Goal: Task Accomplishment & Management: Complete application form

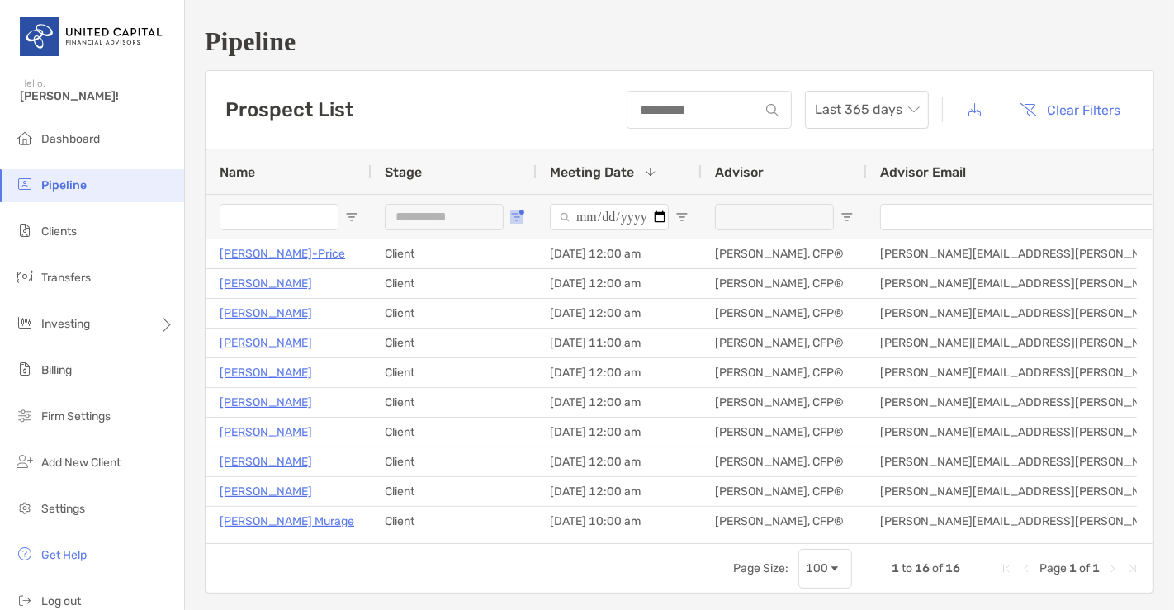
click at [512, 218] on span "Open Filter Menu" at bounding box center [516, 217] width 13 height 13
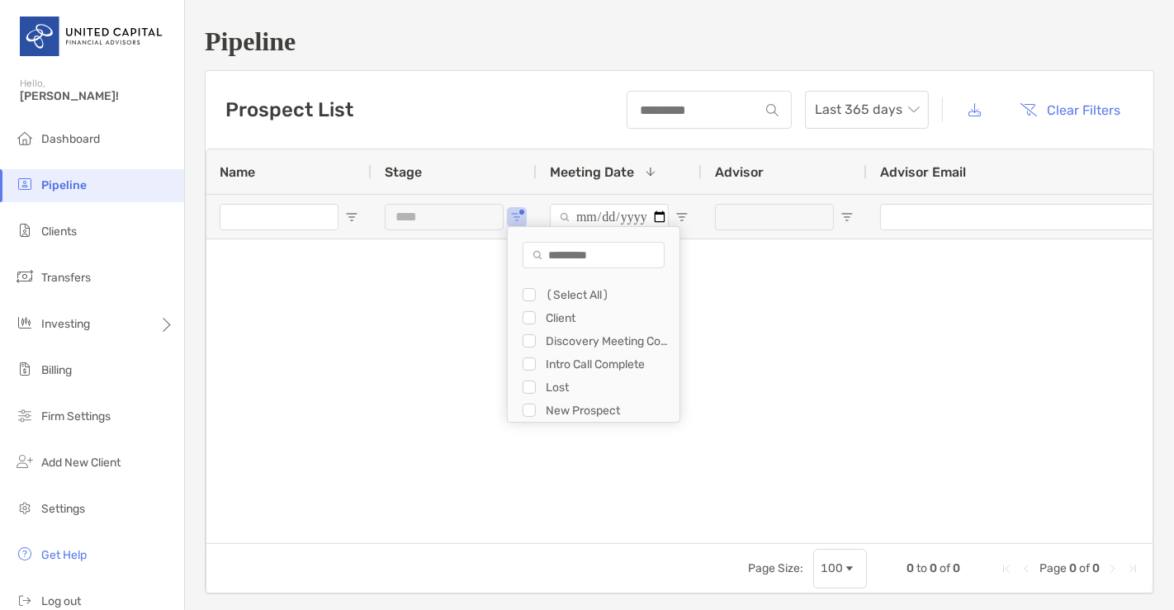
type input "**********"
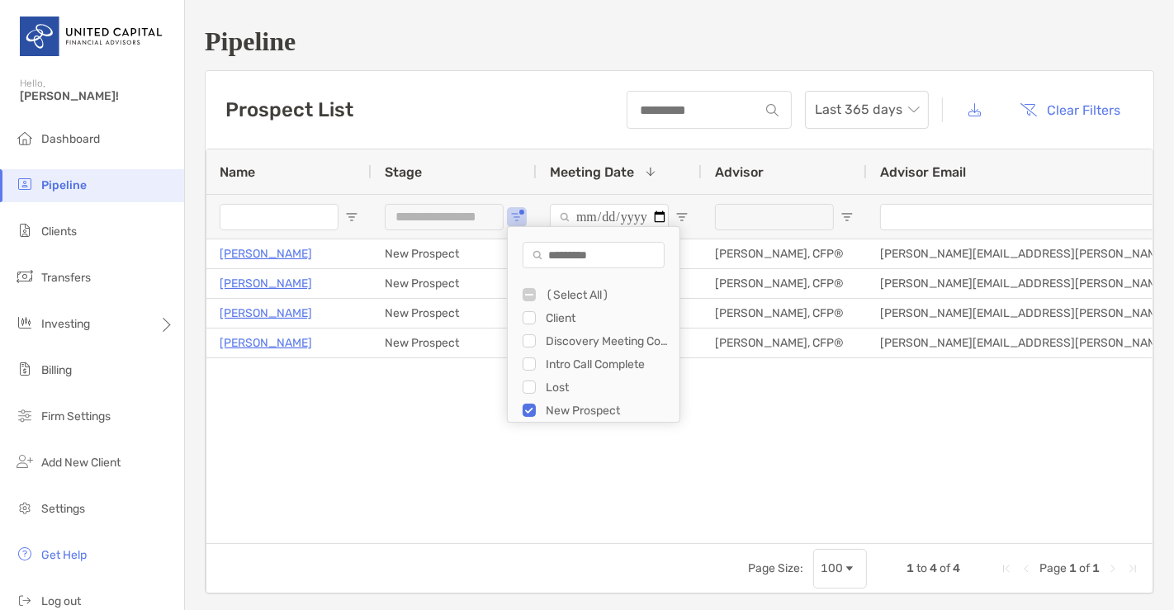
click at [386, 421] on div "[PERSON_NAME] New Prospect [DATE] 04:30 pm [PERSON_NAME], CFP® [PERSON_NAME][EM…" at bounding box center [679, 383] width 946 height 288
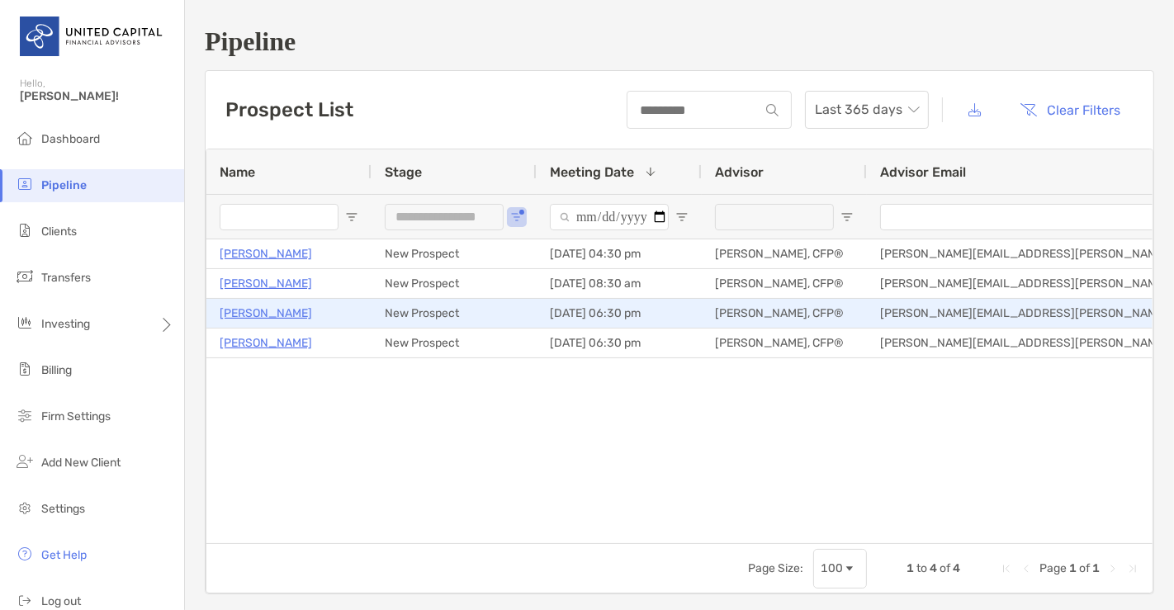
click at [274, 315] on p "[PERSON_NAME]" at bounding box center [266, 313] width 92 height 21
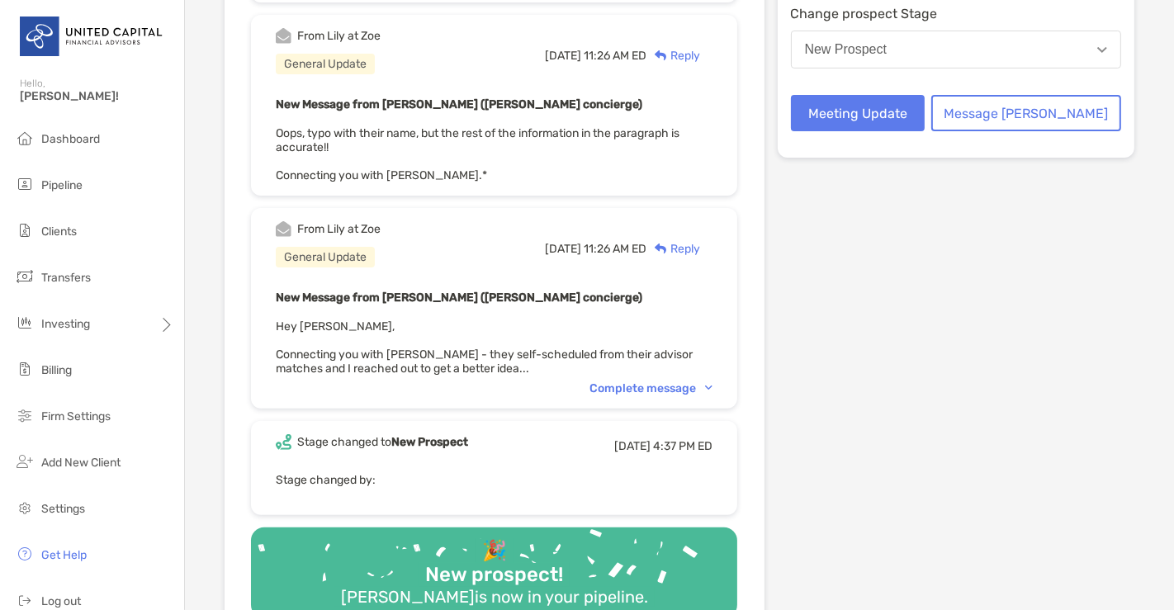
scroll to position [381, 0]
click at [691, 388] on div "Complete message" at bounding box center [650, 388] width 123 height 14
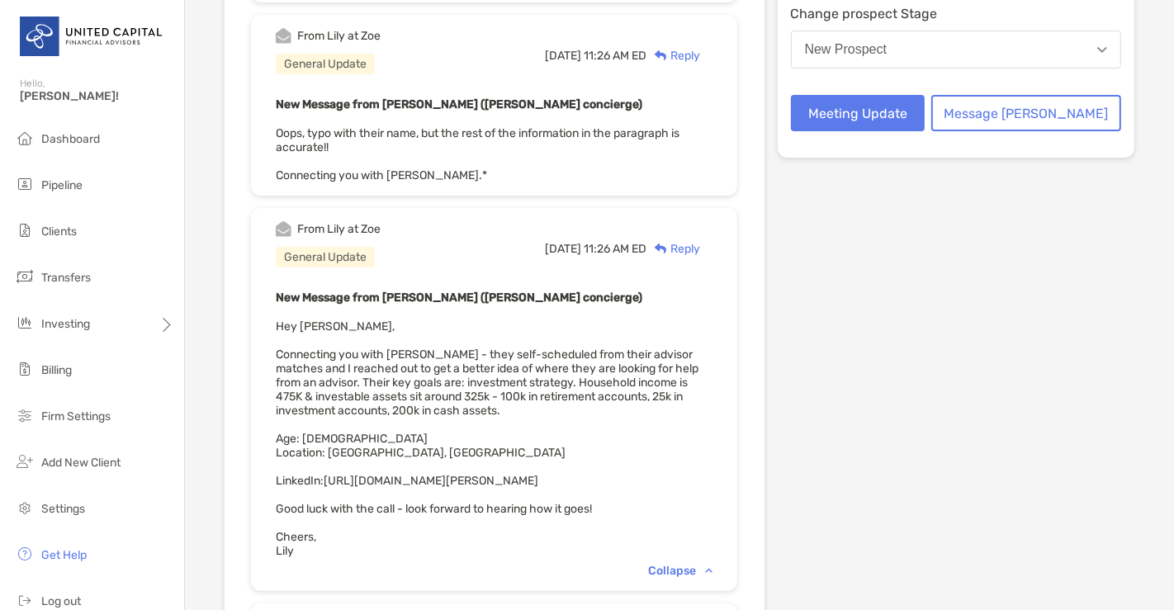
scroll to position [0, 0]
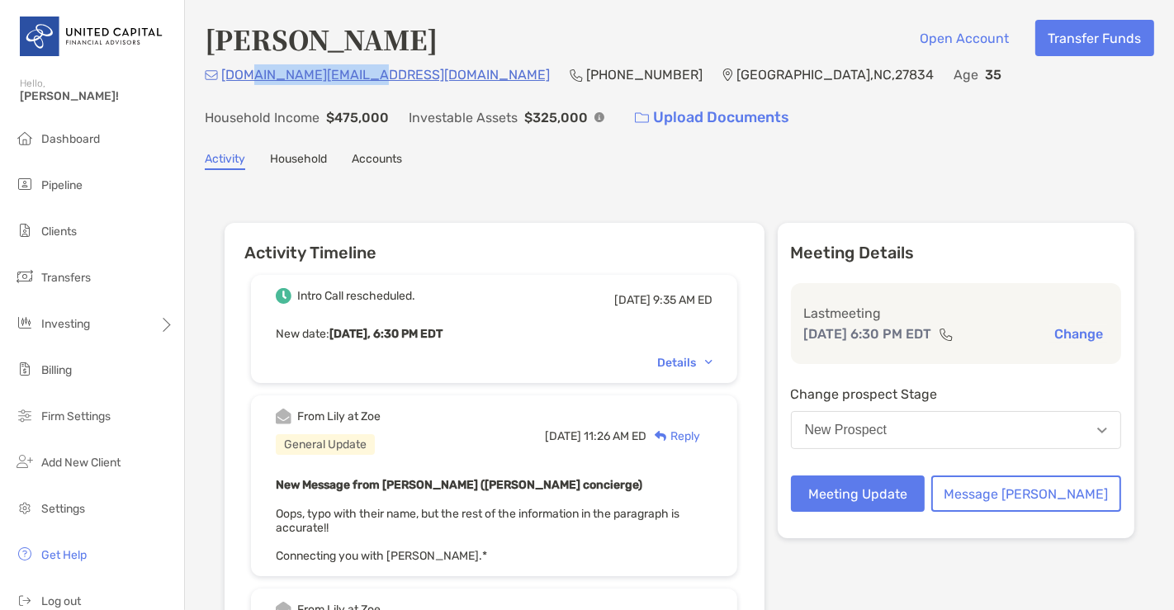
drag, startPoint x: 378, startPoint y: 79, endPoint x: 249, endPoint y: 73, distance: 129.8
click at [249, 73] on div "Sannapu.dev@gmail.com (631) 438-7005 Greenville , NC , 27834 Age 35 Household I…" at bounding box center [679, 99] width 949 height 71
click at [236, 96] on div "Sannapu.dev@gmail.com (631) 438-7005 Greenville , NC , 27834 Age 35 Household I…" at bounding box center [679, 99] width 949 height 71
click at [495, 31] on div "Satyadev Sannapu Open Account Transfer Funds" at bounding box center [679, 39] width 949 height 38
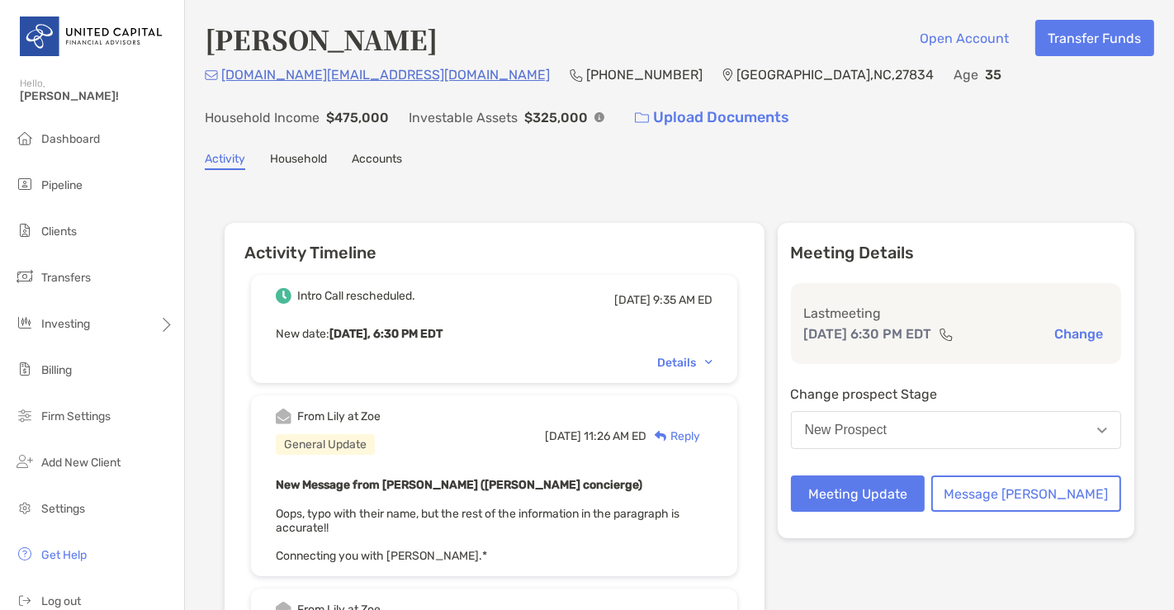
click at [495, 31] on div "Satyadev Sannapu Open Account Transfer Funds" at bounding box center [679, 39] width 949 height 38
click at [848, 499] on button "Meeting Update" at bounding box center [858, 494] width 135 height 36
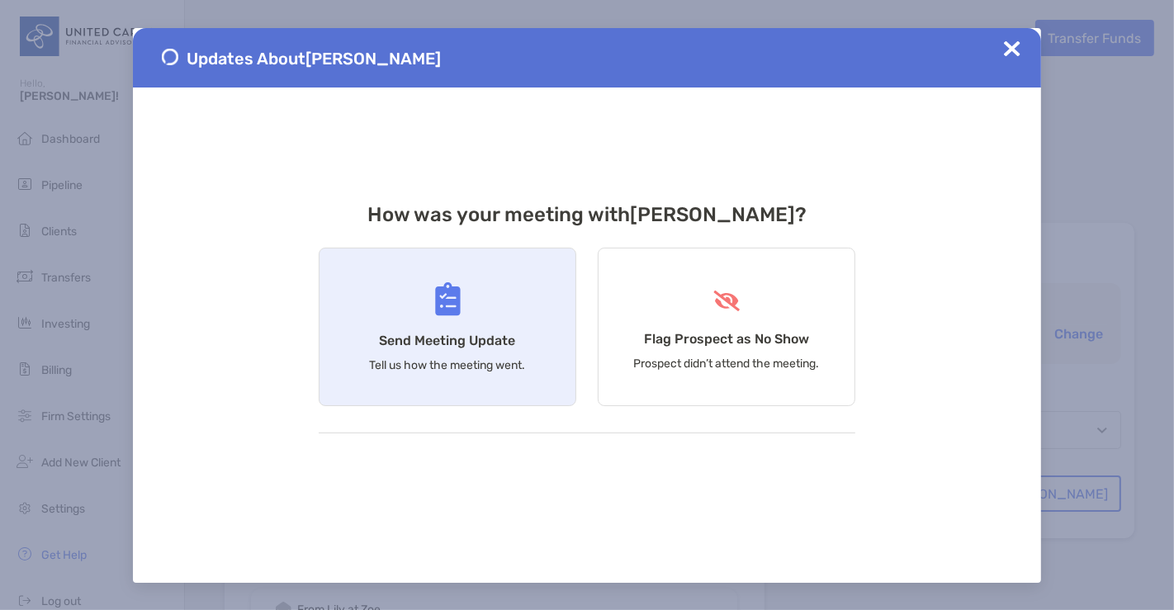
click at [495, 345] on h4 "Send Meeting Update" at bounding box center [448, 341] width 136 height 16
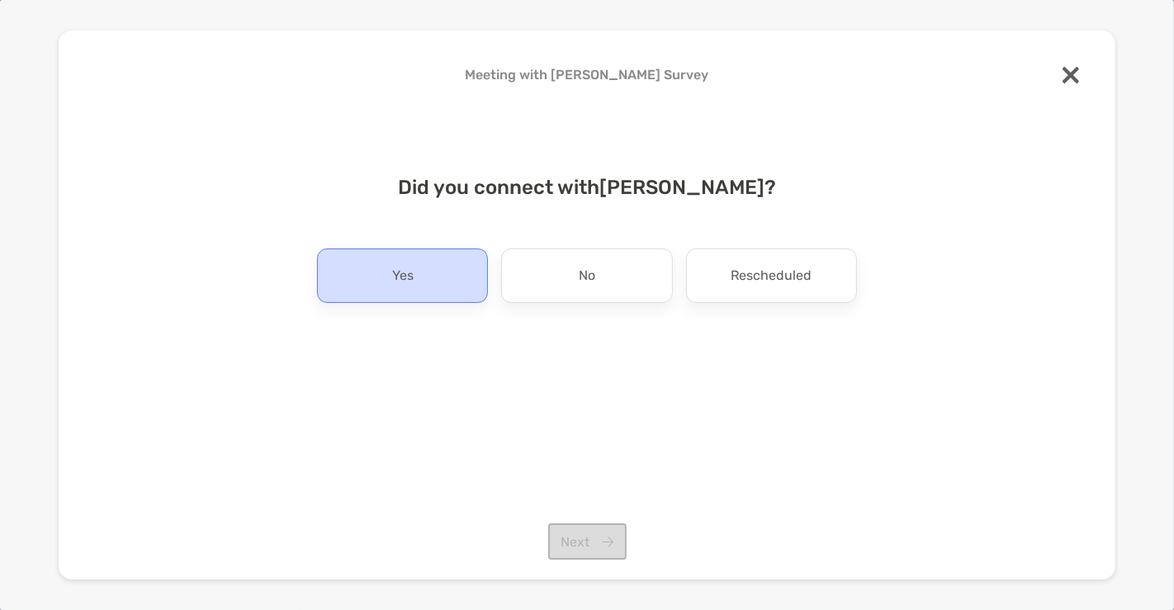
click at [413, 297] on div "Yes" at bounding box center [402, 276] width 171 height 54
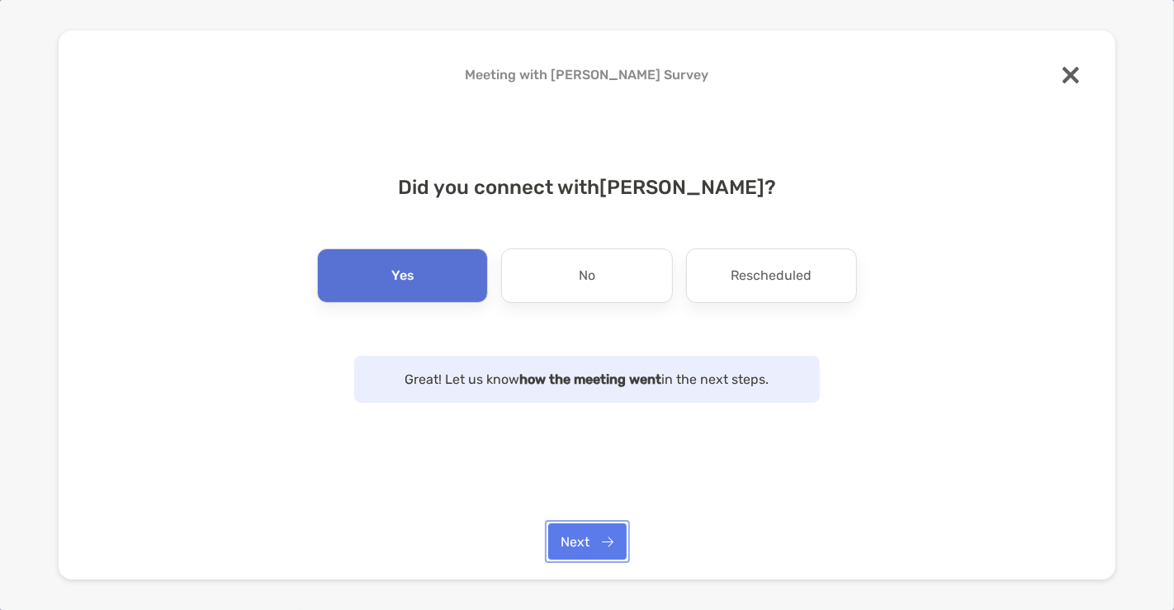
click at [591, 542] on button "Next" at bounding box center [587, 541] width 78 height 36
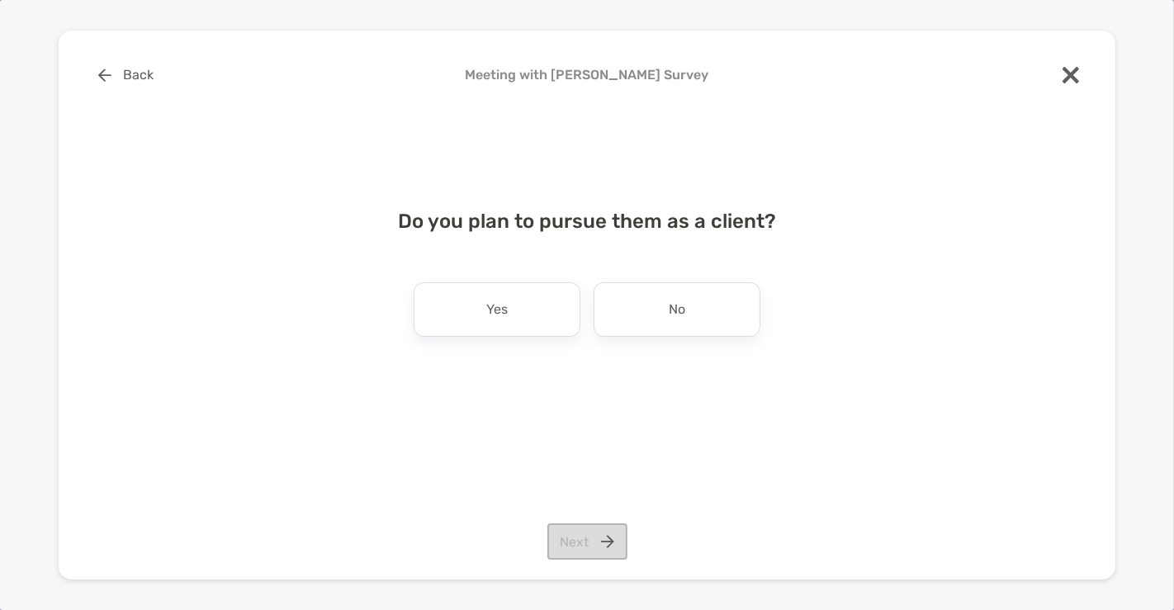
click at [499, 279] on div "Do you plan to pursue them as a client? Yes No Next" at bounding box center [587, 290] width 1004 height 200
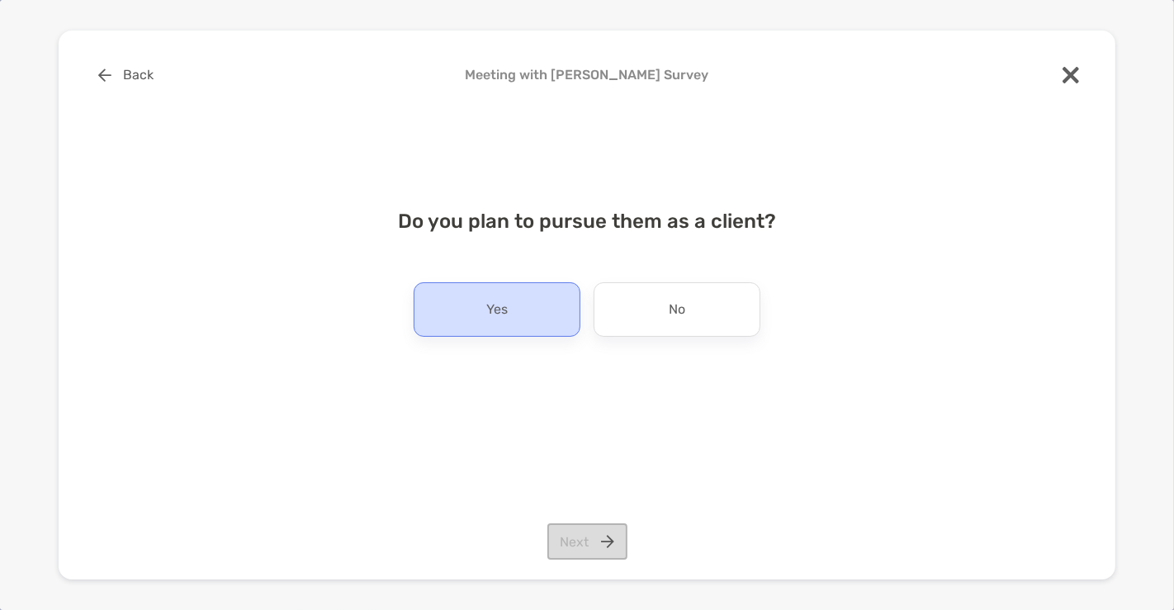
click at [499, 298] on p "Yes" at bounding box center [496, 309] width 21 height 26
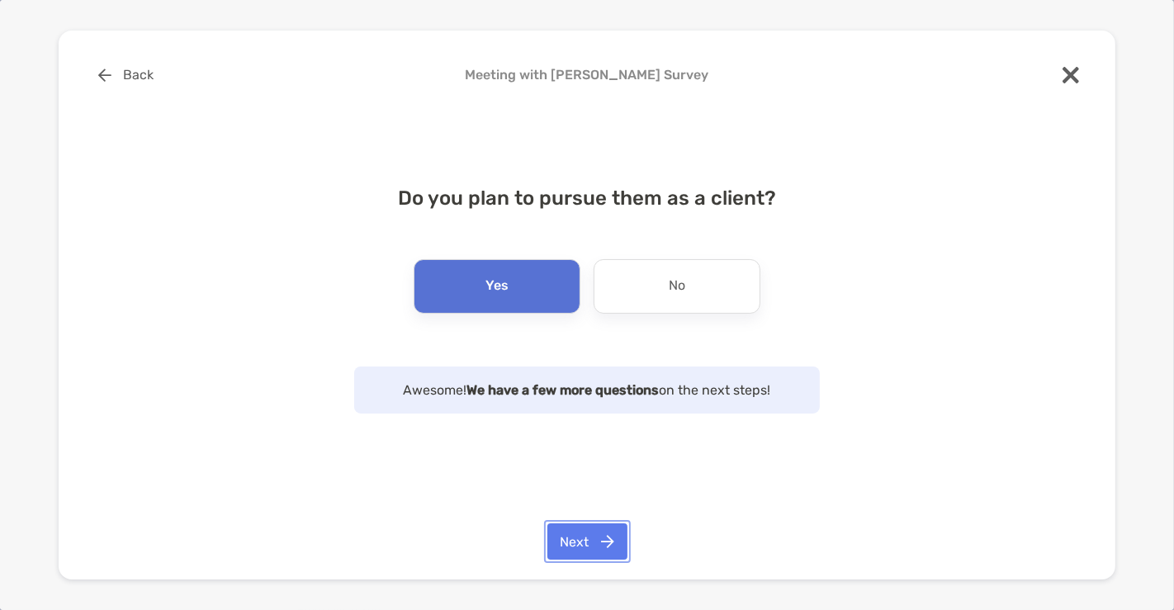
click at [587, 556] on button "Next" at bounding box center [587, 541] width 80 height 36
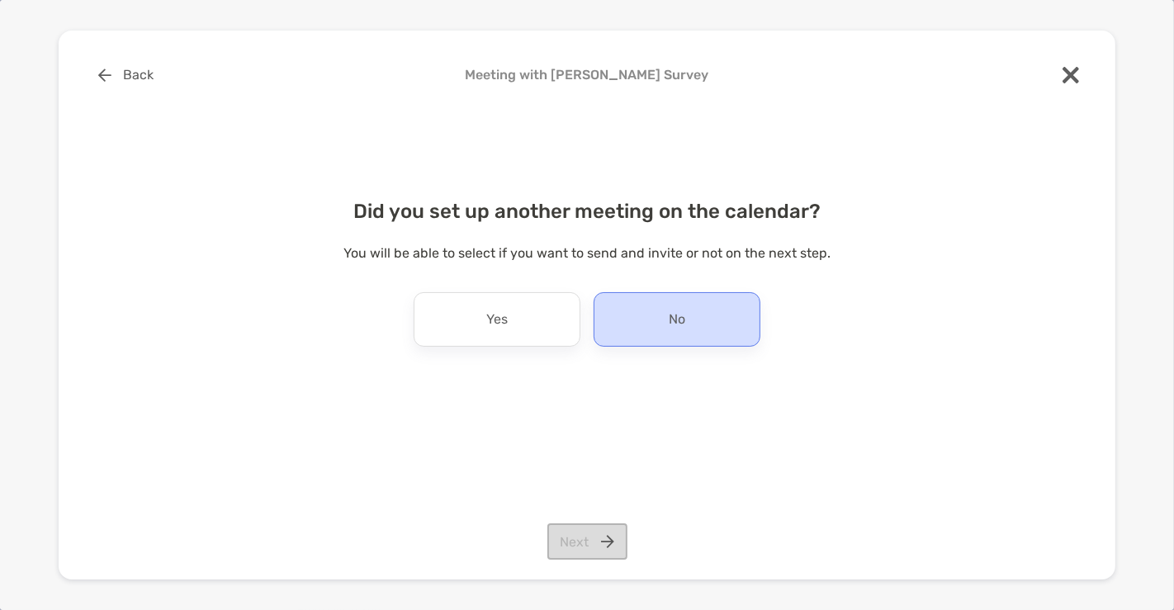
click at [652, 333] on div "No" at bounding box center [677, 319] width 167 height 54
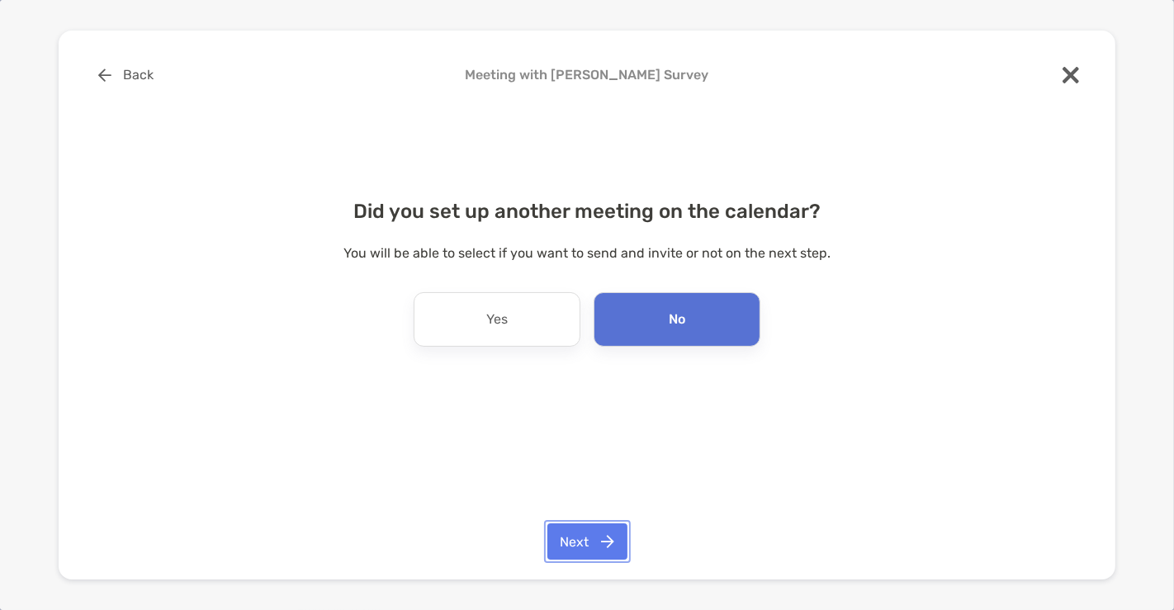
click at [594, 542] on button "Next" at bounding box center [587, 541] width 80 height 36
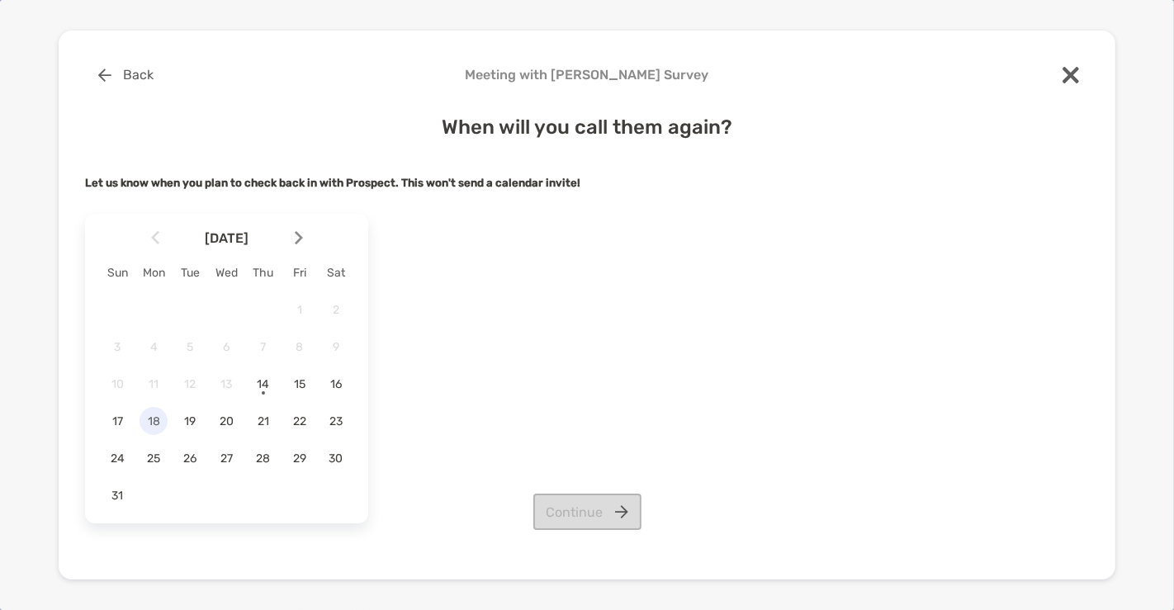
click at [147, 418] on span "18" at bounding box center [154, 421] width 28 height 14
click at [549, 514] on button "Continue" at bounding box center [587, 512] width 108 height 36
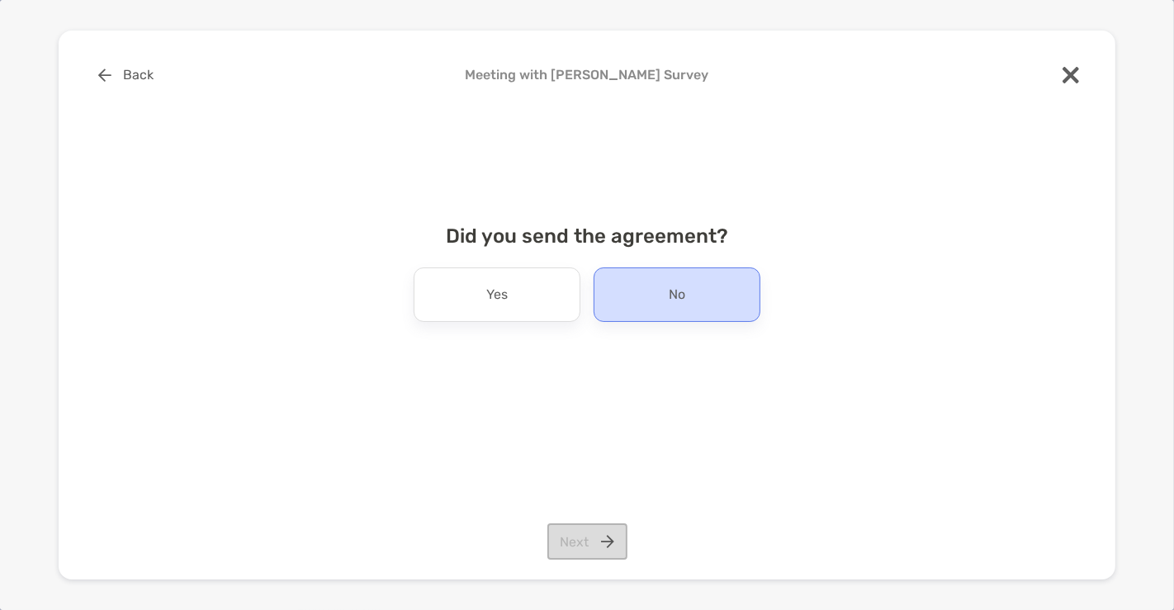
click at [627, 315] on div "No" at bounding box center [677, 294] width 167 height 54
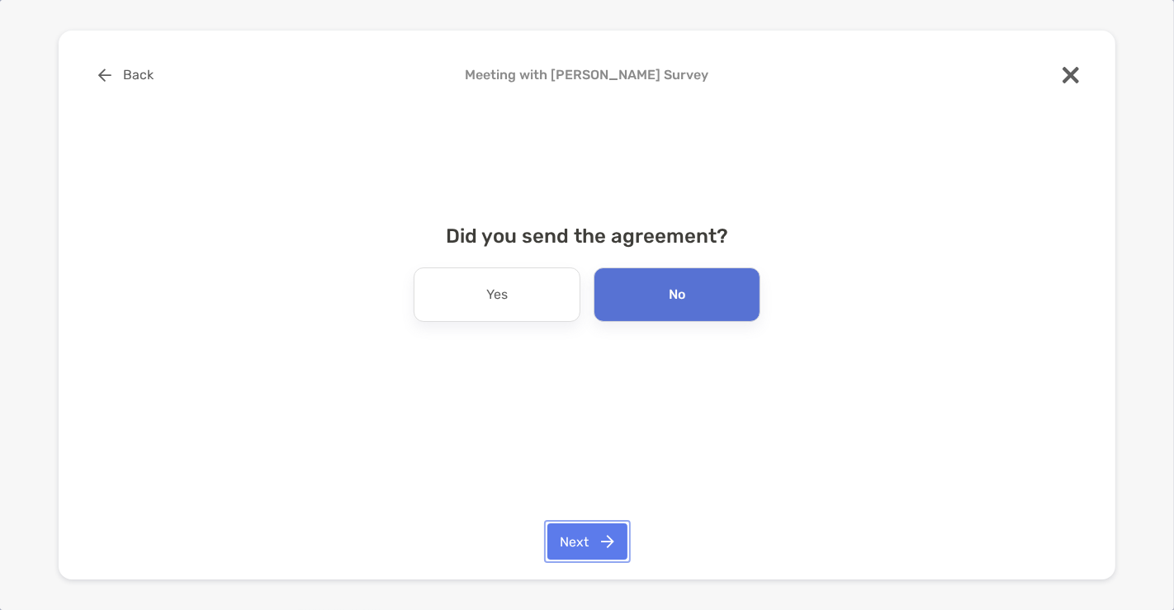
click at [611, 529] on button "Next" at bounding box center [587, 541] width 80 height 36
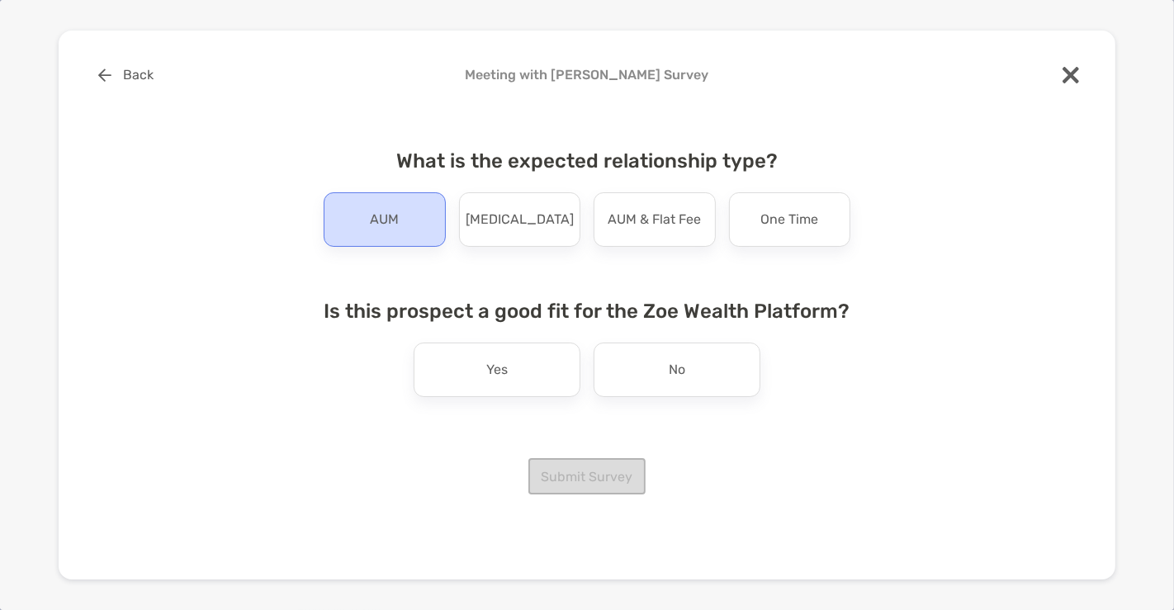
click at [425, 230] on div "AUM" at bounding box center [385, 219] width 122 height 54
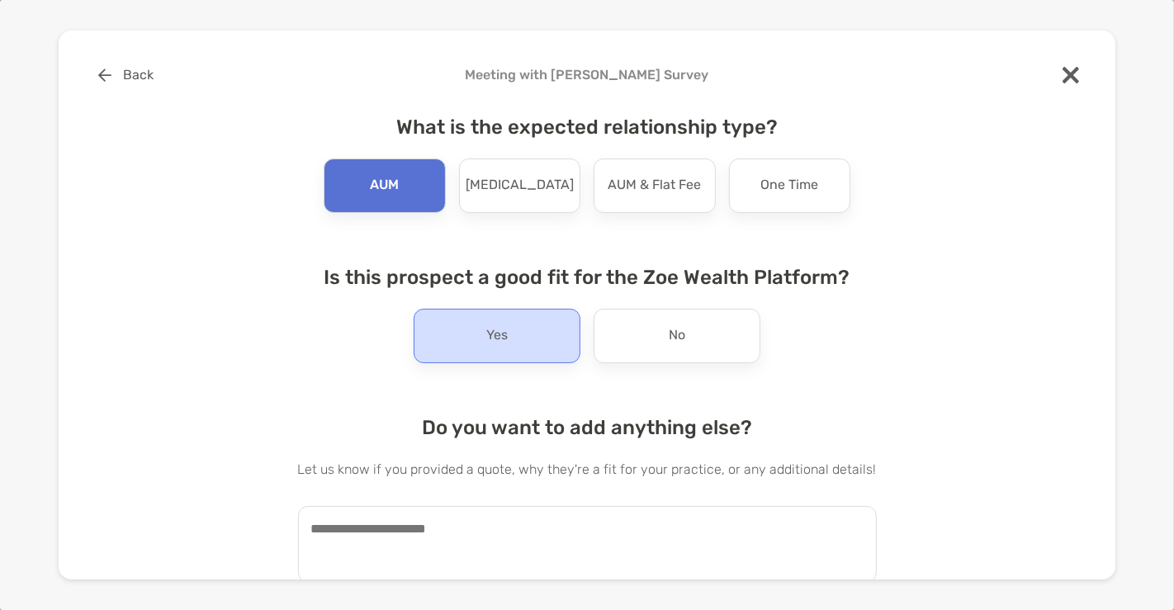
click at [492, 342] on p "Yes" at bounding box center [496, 336] width 21 height 26
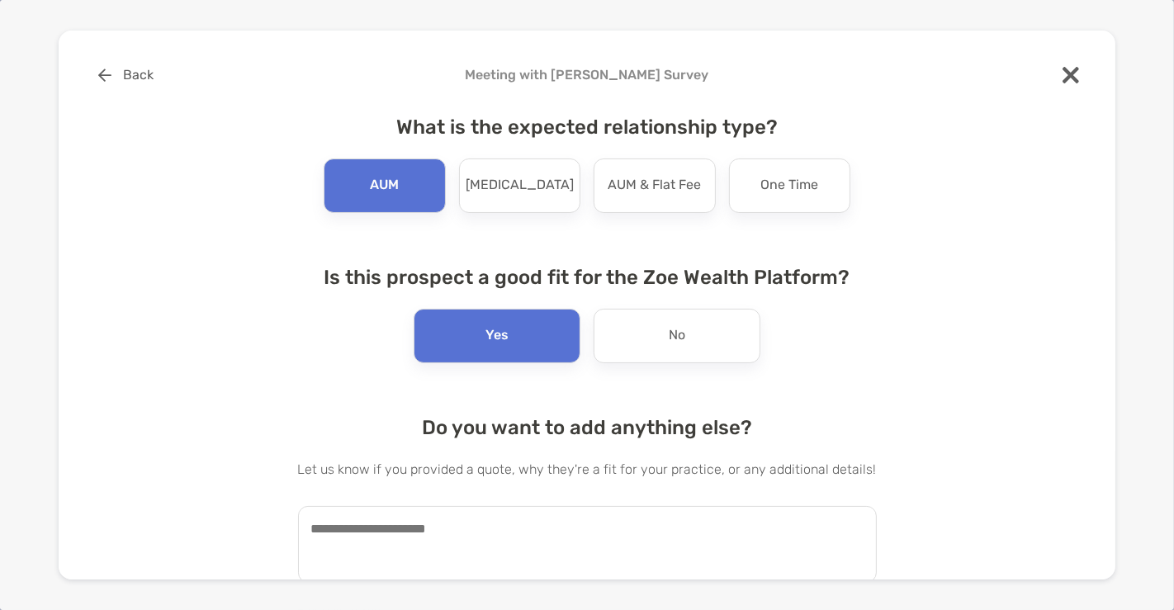
click at [463, 534] on textarea at bounding box center [587, 544] width 579 height 77
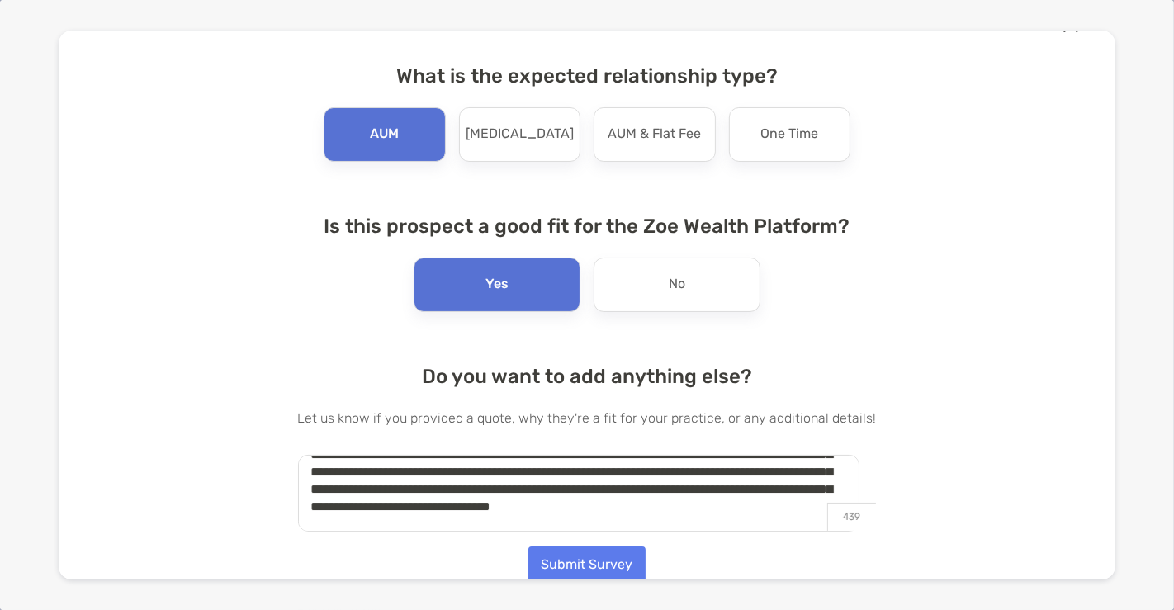
scroll to position [75, 0]
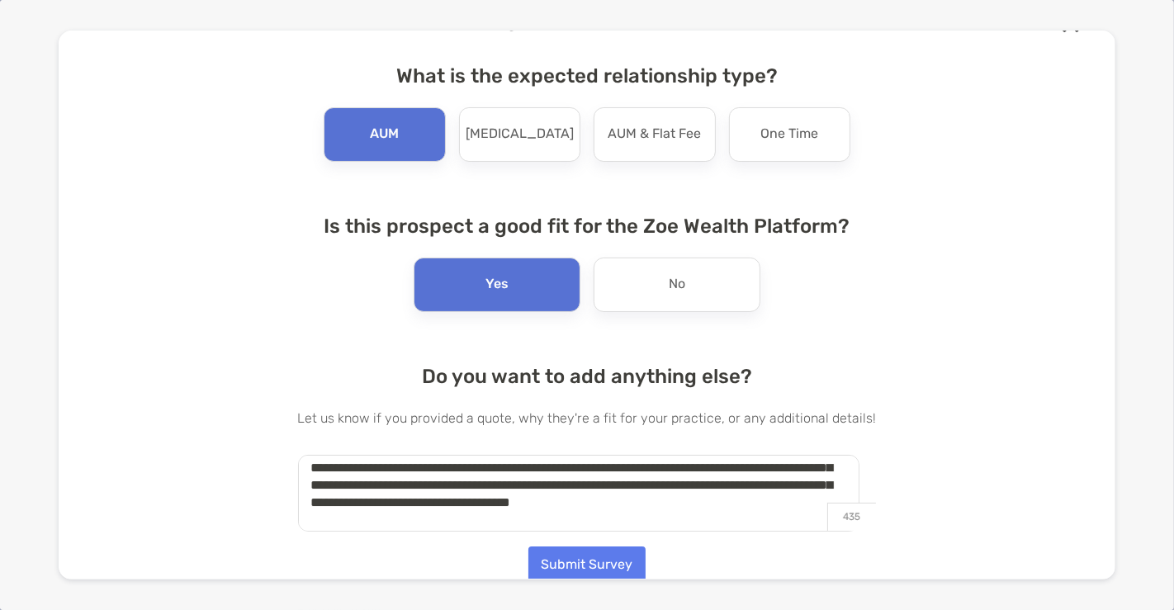
type textarea "**********"
click at [570, 558] on button "Submit Survey" at bounding box center [586, 565] width 117 height 36
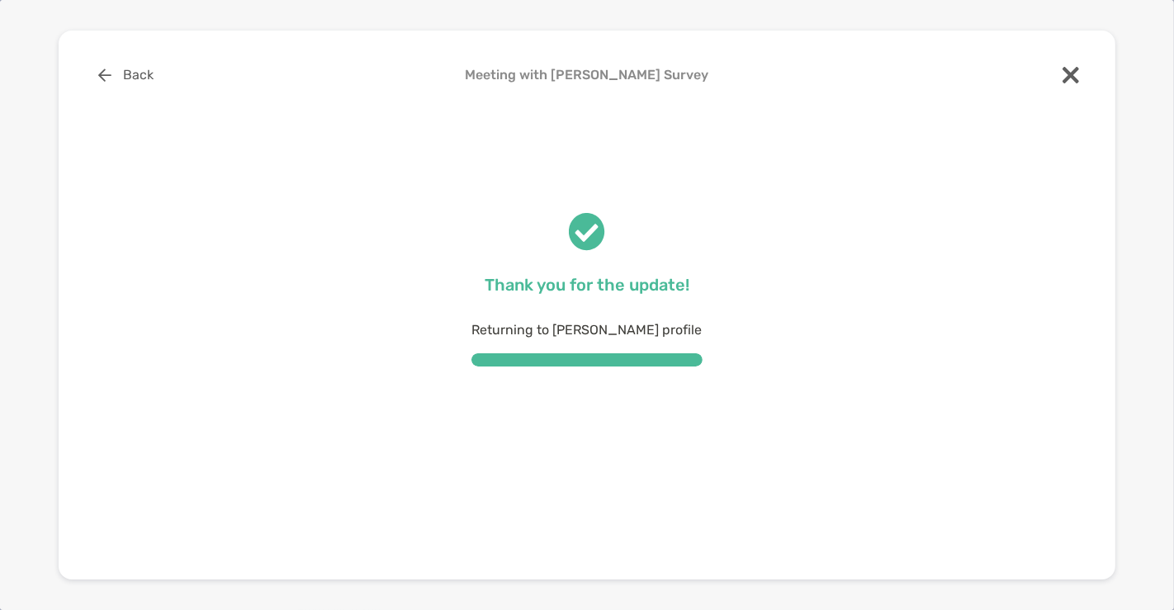
scroll to position [0, 0]
